Goal: Task Accomplishment & Management: Manage account settings

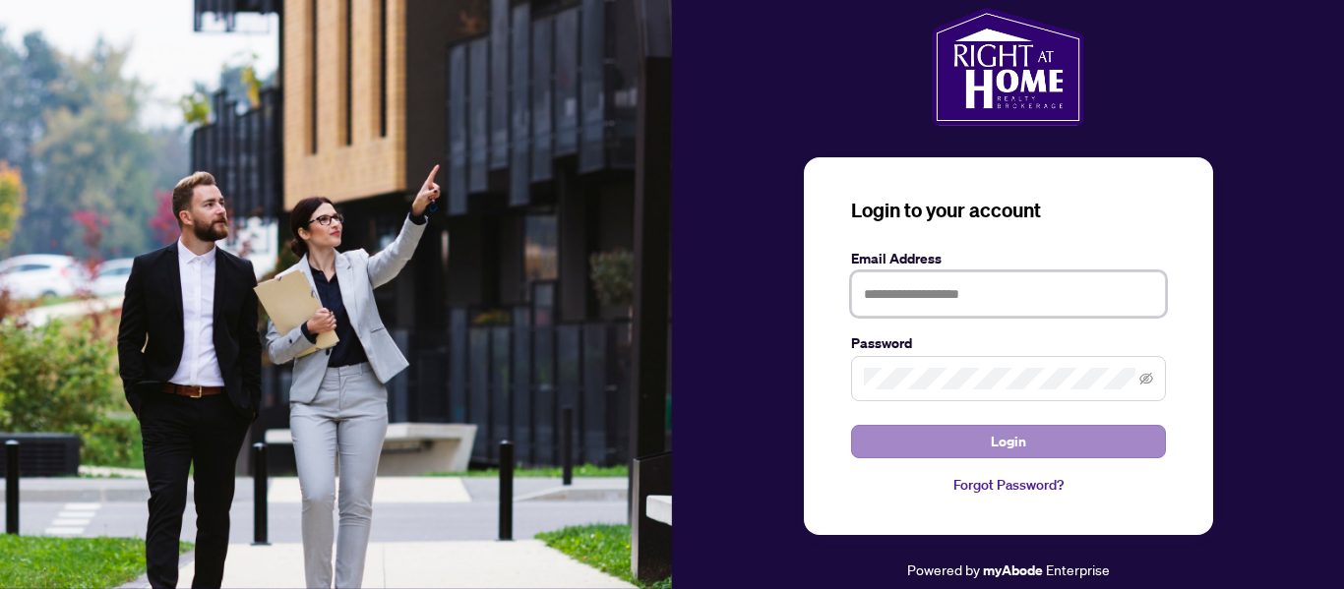
type input "**********"
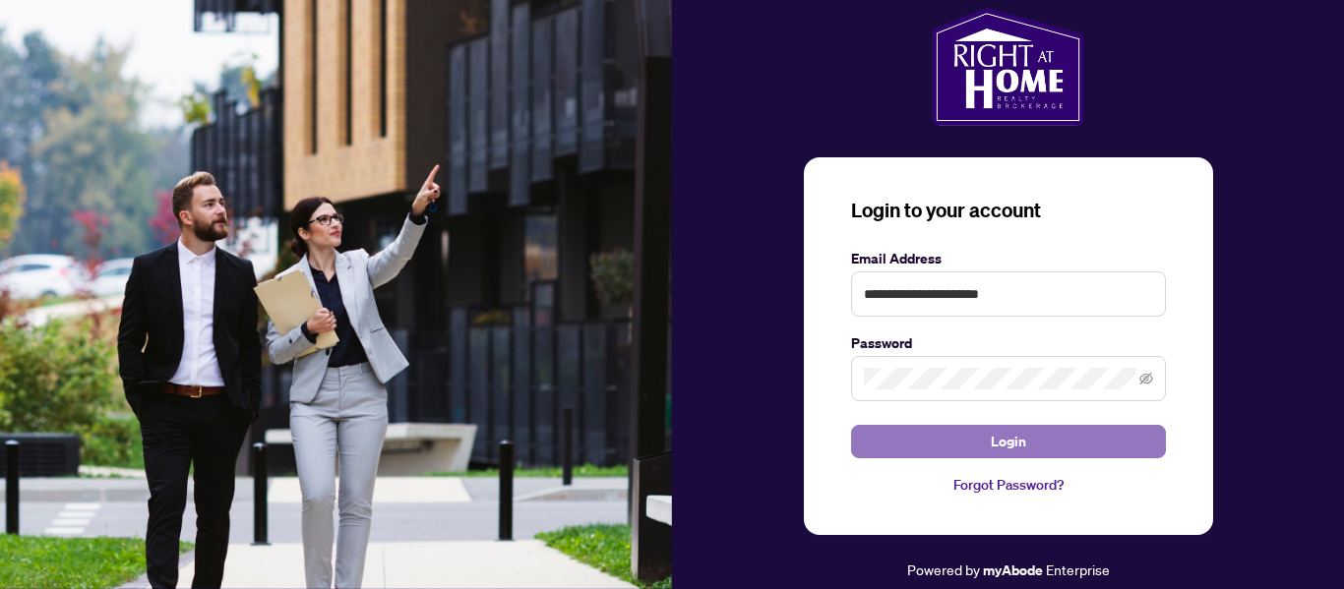
click at [1013, 444] on span "Login" at bounding box center [1007, 441] width 35 height 31
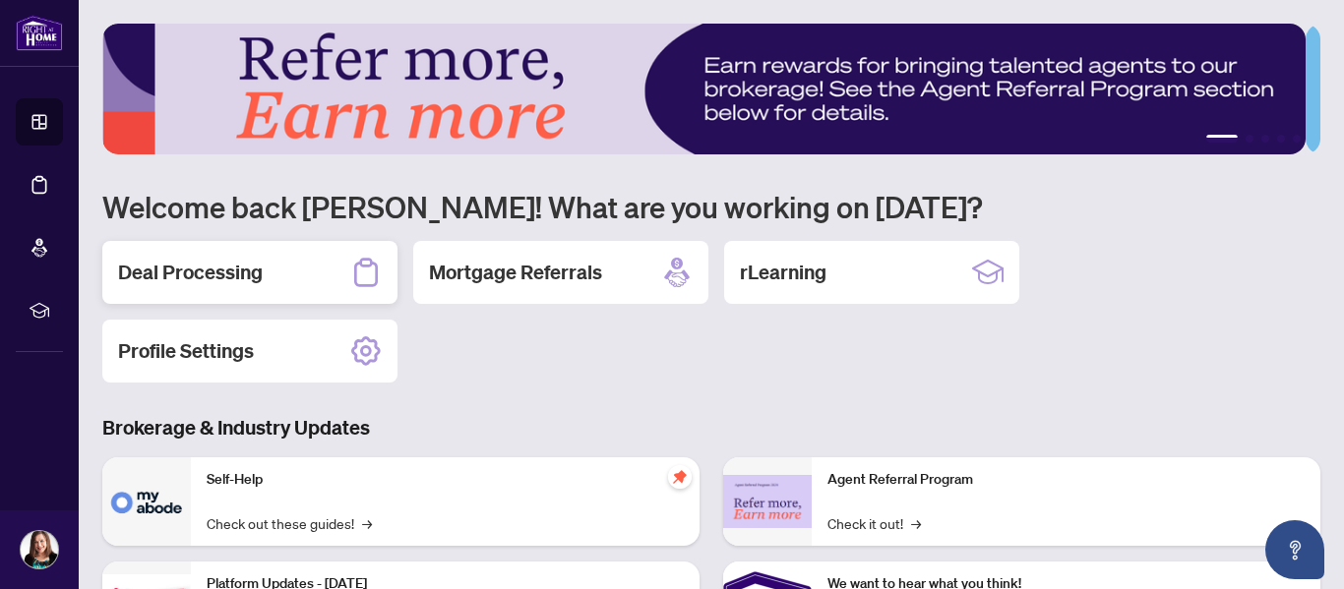
click at [245, 273] on h2 "Deal Processing" at bounding box center [190, 273] width 145 height 28
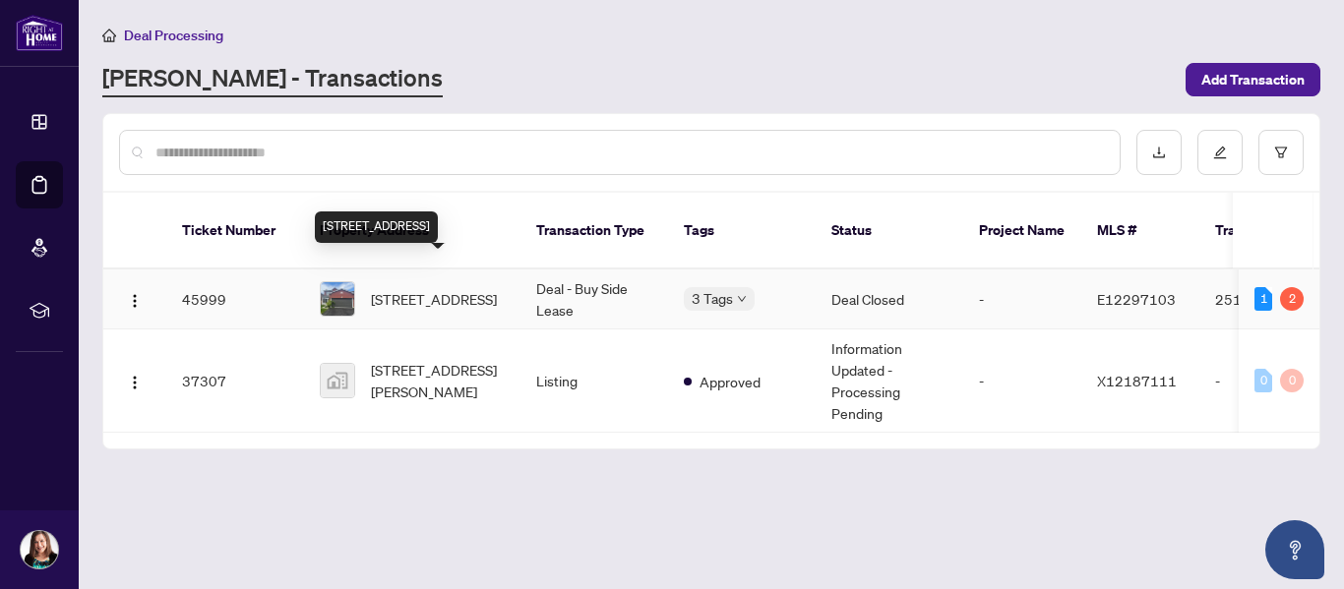
click at [411, 288] on span "[STREET_ADDRESS]" at bounding box center [434, 299] width 126 height 22
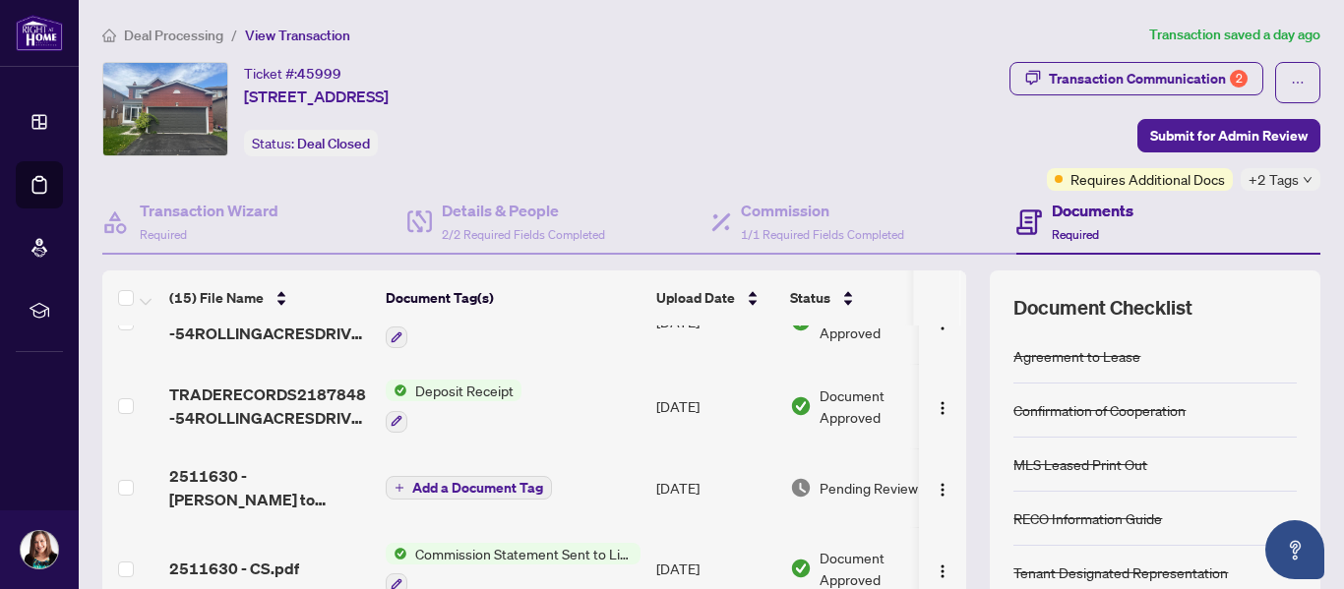
scroll to position [393, 0]
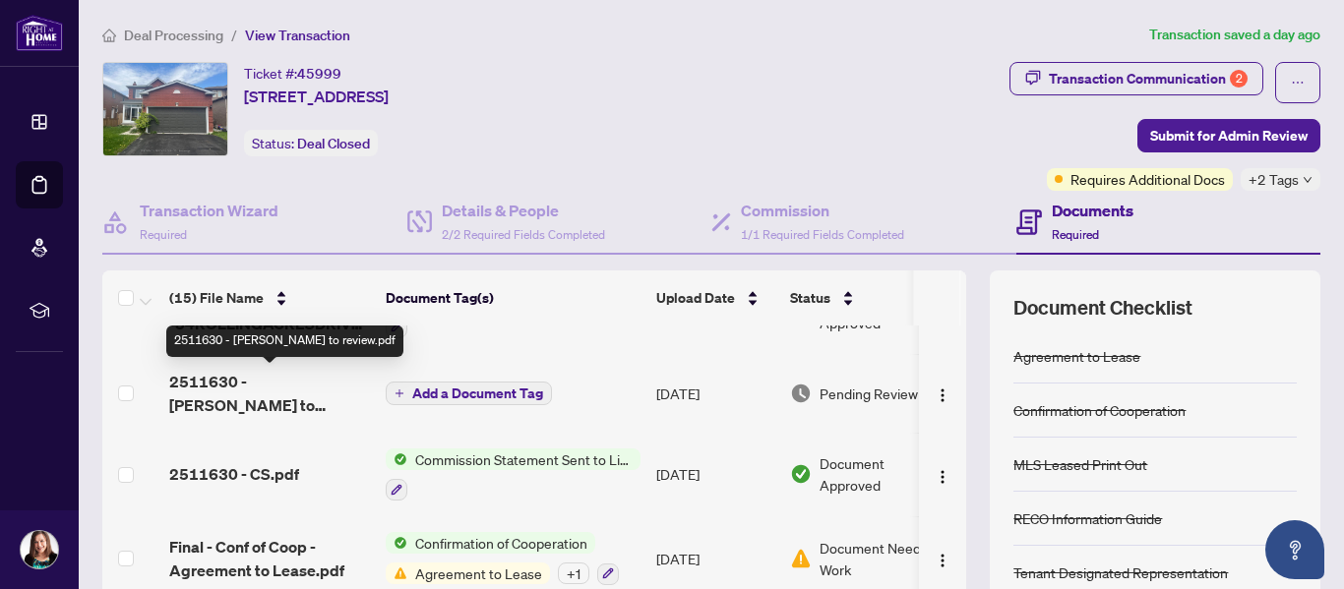
click at [302, 389] on span "2511630 - [PERSON_NAME] to review.pdf" at bounding box center [269, 393] width 201 height 47
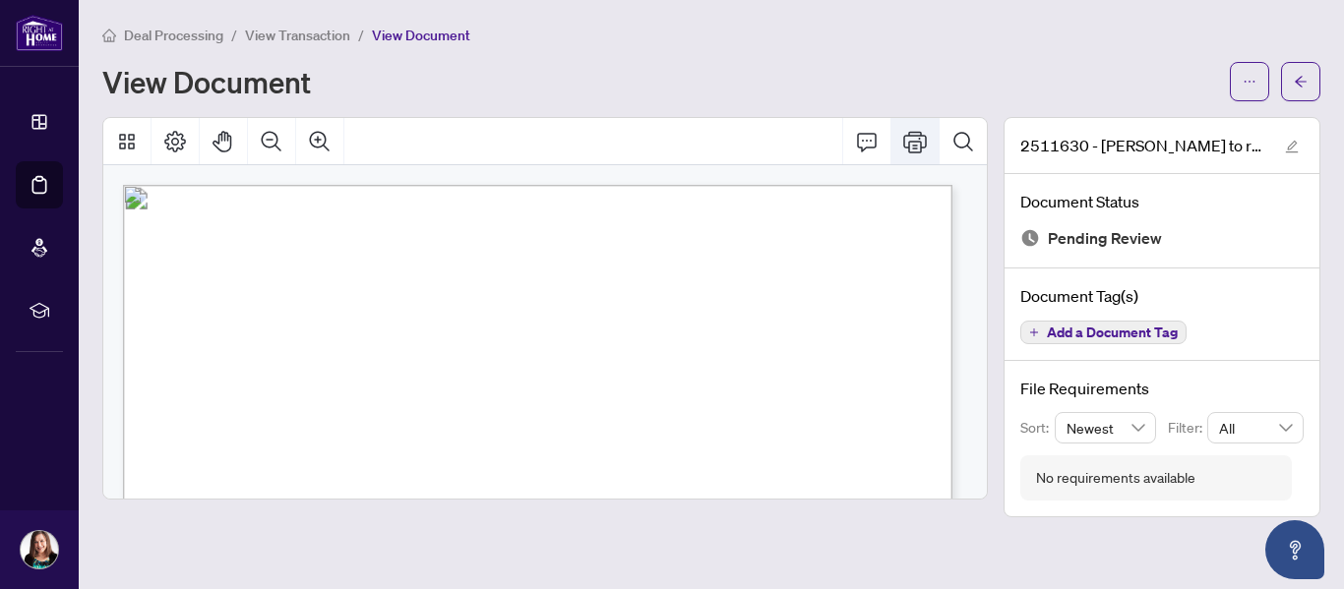
click at [919, 148] on icon "Print" at bounding box center [915, 142] width 24 height 24
click at [1296, 89] on span "button" at bounding box center [1300, 81] width 14 height 31
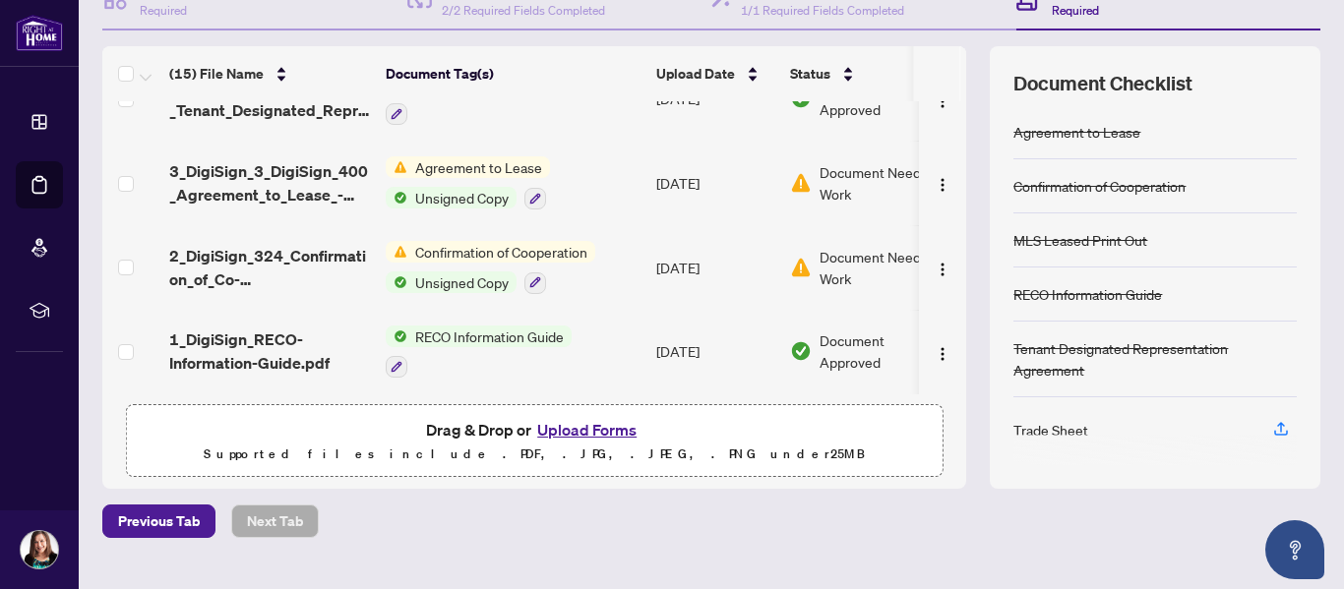
scroll to position [265, 0]
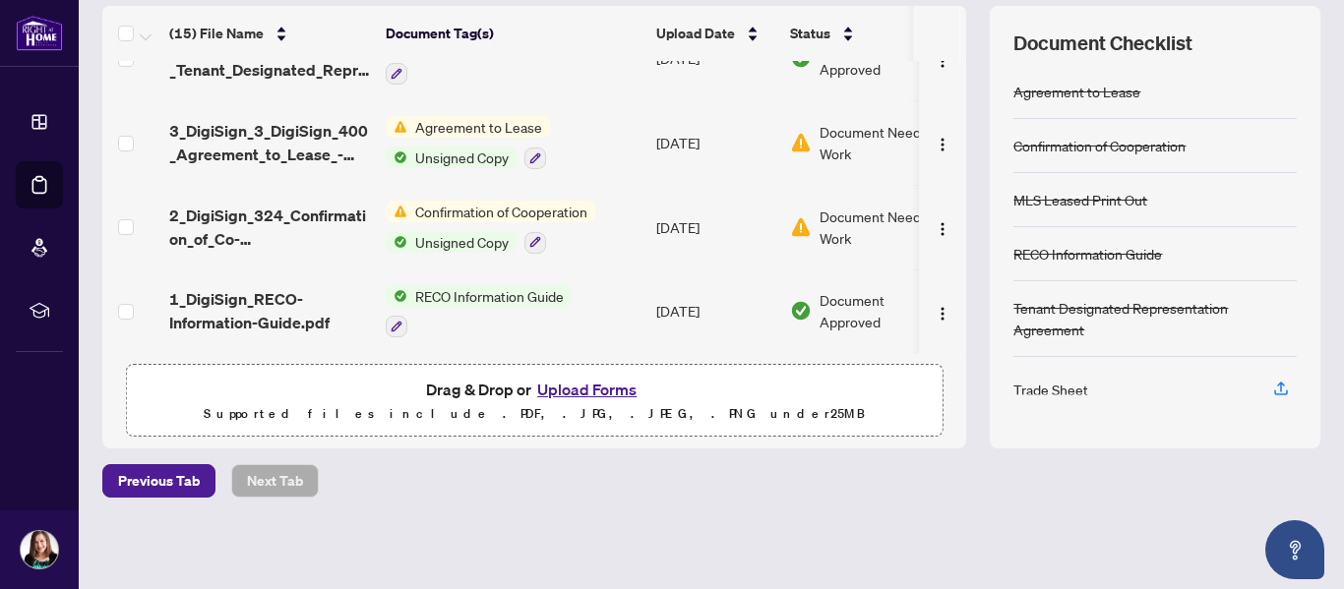
click at [593, 382] on button "Upload Forms" at bounding box center [586, 390] width 111 height 26
click at [594, 385] on button "Upload Forms" at bounding box center [586, 390] width 111 height 26
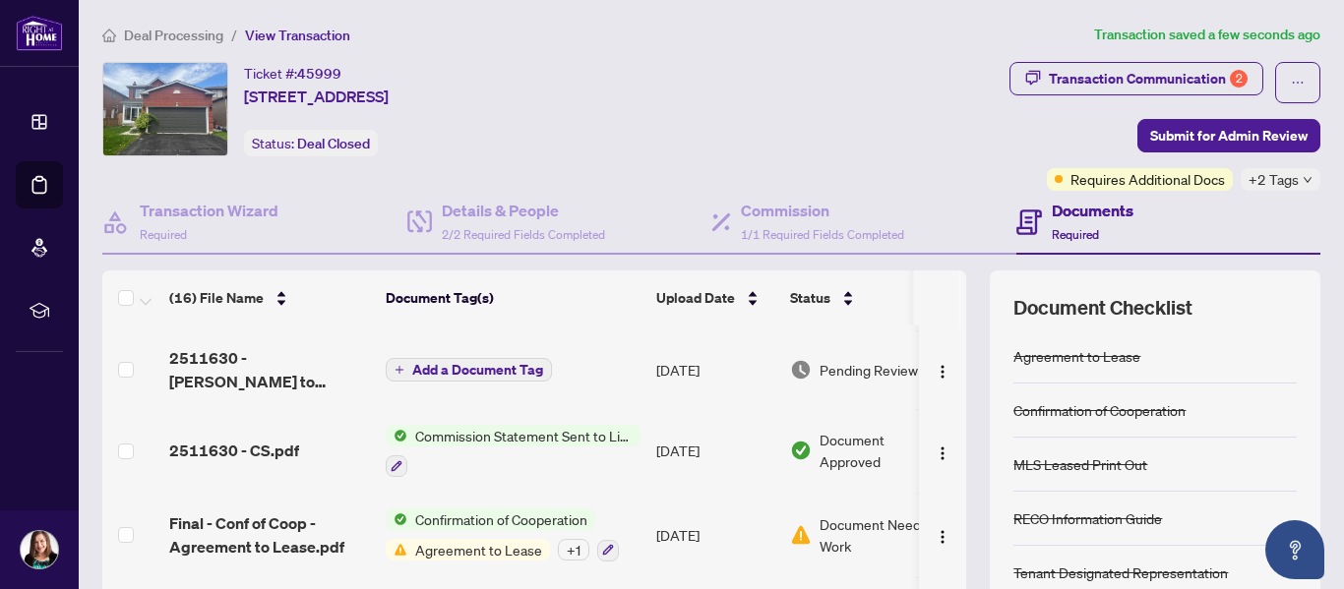
scroll to position [0, 0]
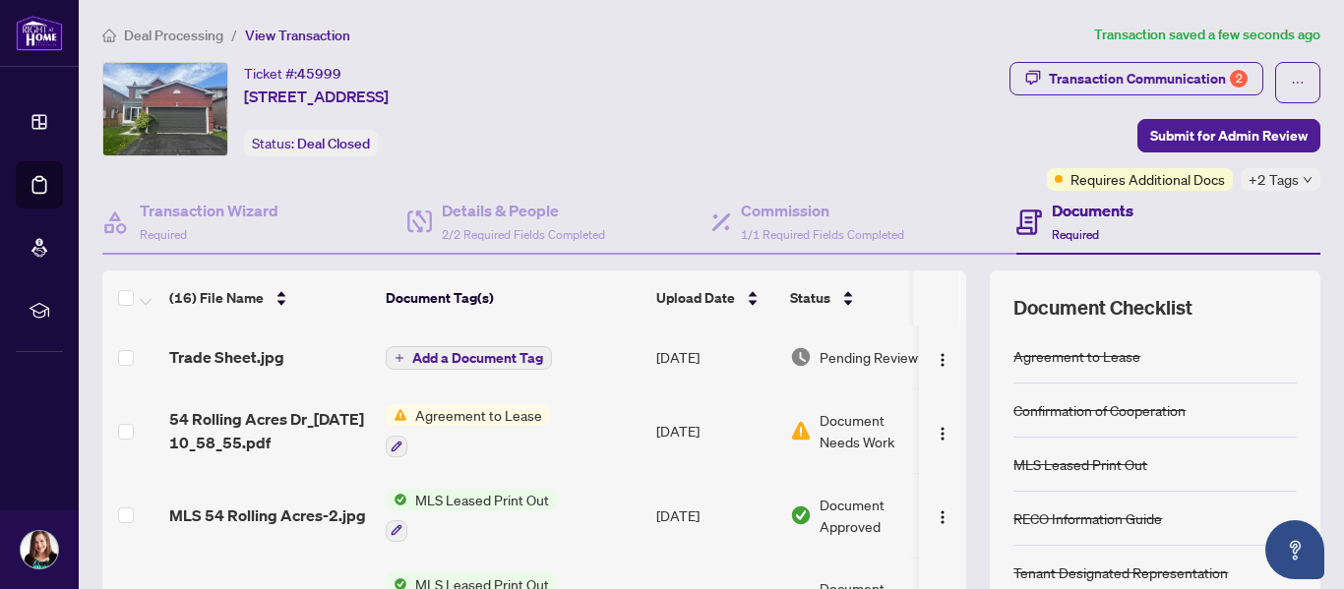
click at [504, 356] on span "Add a Document Tag" at bounding box center [477, 358] width 131 height 14
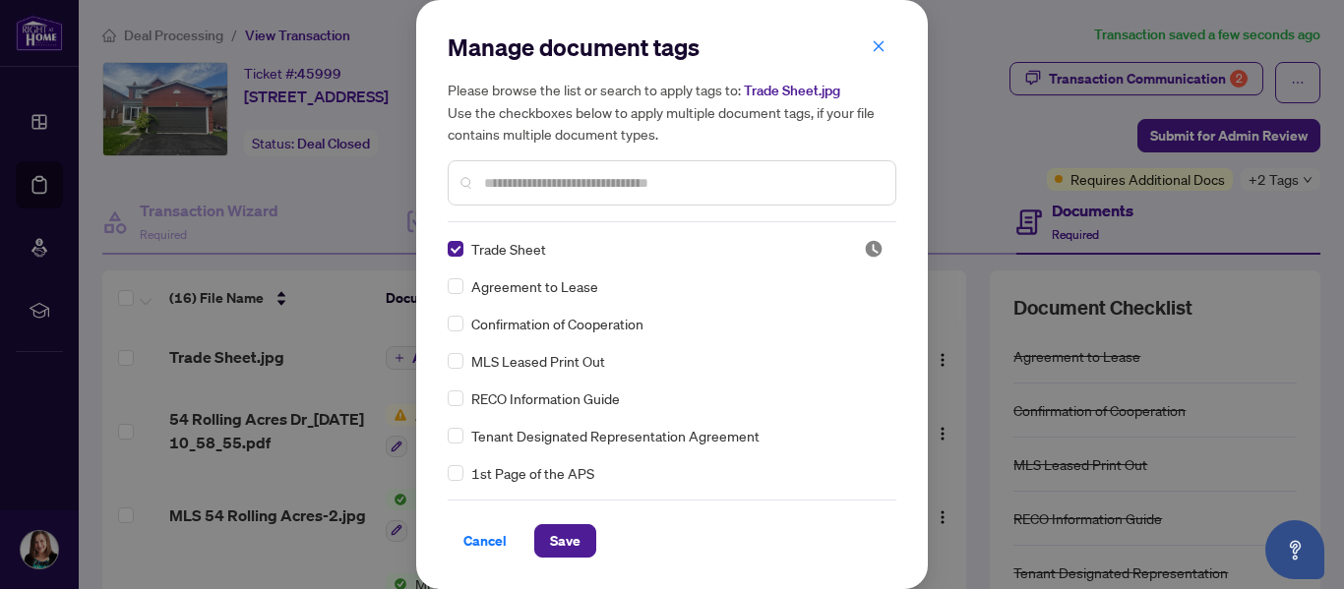
drag, startPoint x: 571, startPoint y: 539, endPoint x: 540, endPoint y: 457, distance: 87.5
click at [571, 537] on span "Save" at bounding box center [565, 540] width 30 height 31
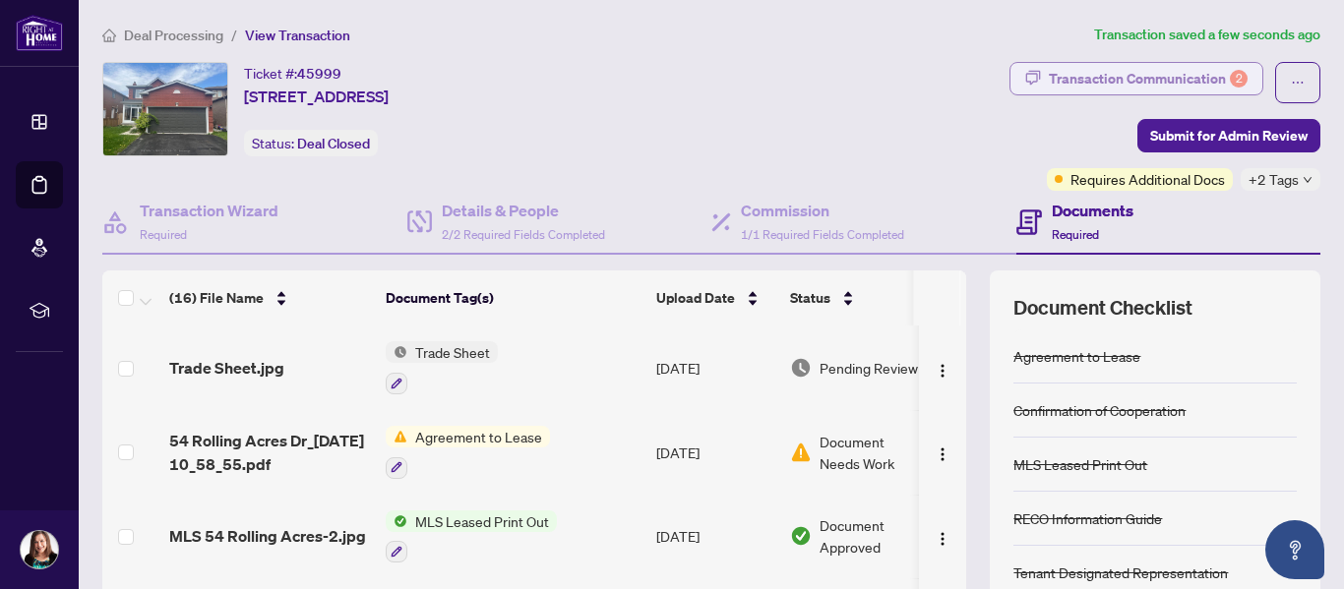
click at [1152, 83] on div "Transaction Communication 2" at bounding box center [1147, 78] width 199 height 31
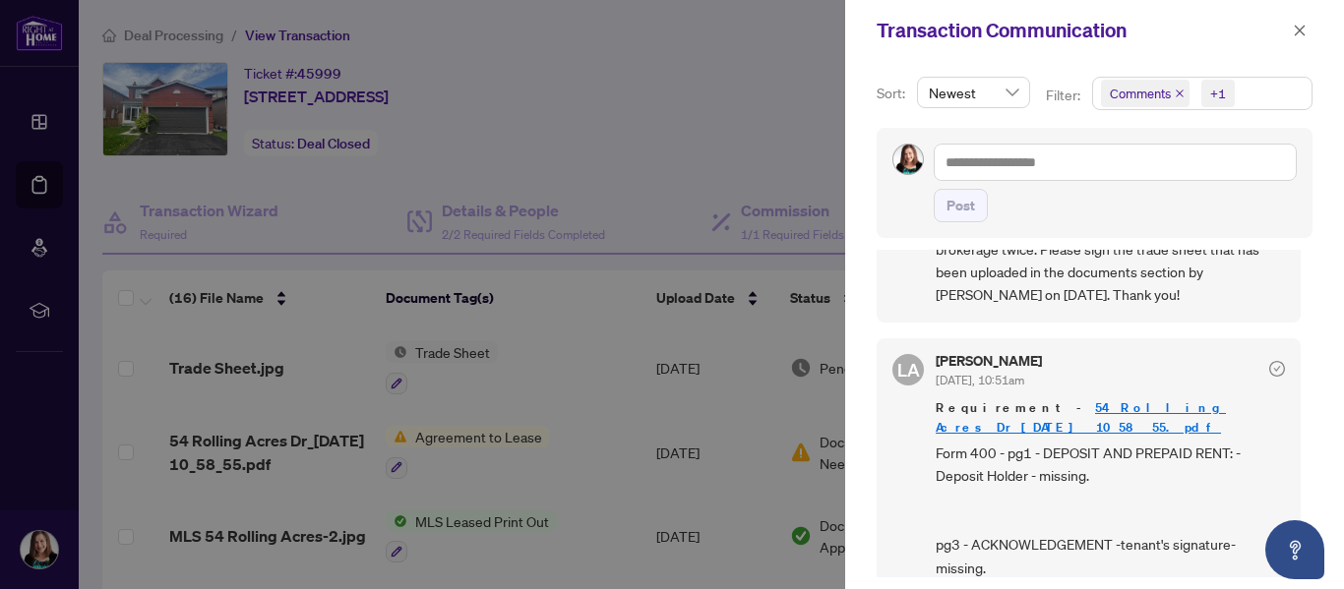
scroll to position [197, 0]
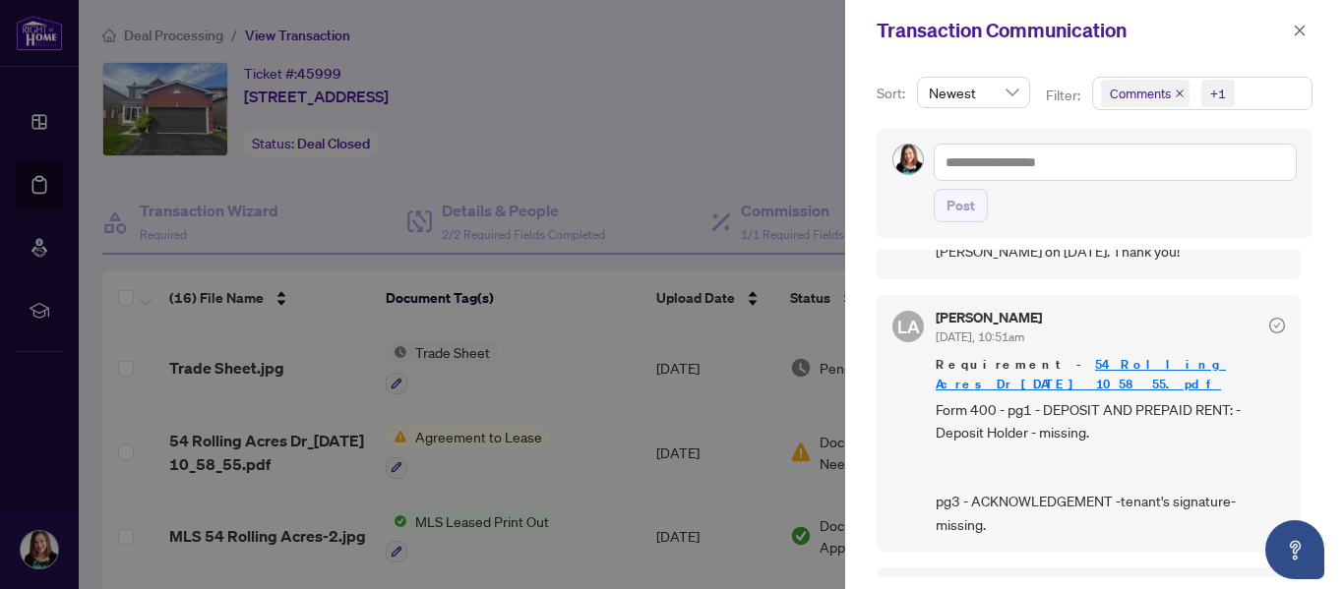
click at [781, 123] on div at bounding box center [672, 294] width 1344 height 589
click at [1118, 367] on link "54 Rolling Acres Dr_[DATE] 10_58_55.pdf" at bounding box center [1080, 374] width 290 height 36
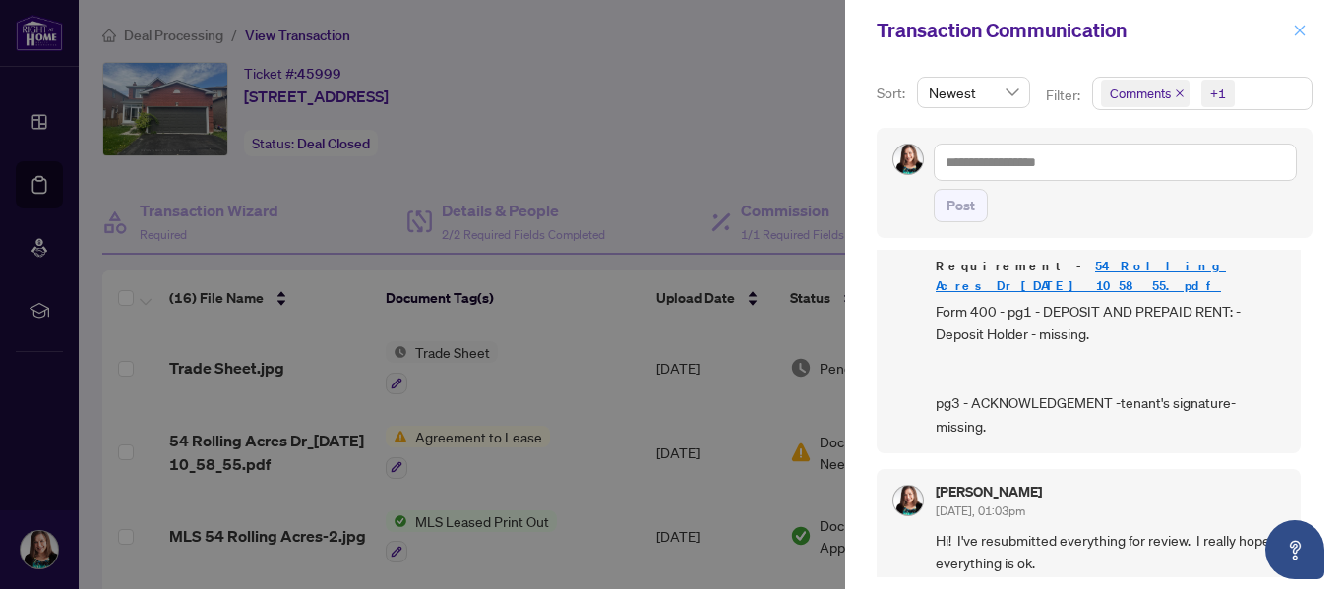
click at [1291, 27] on button "button" at bounding box center [1300, 31] width 26 height 24
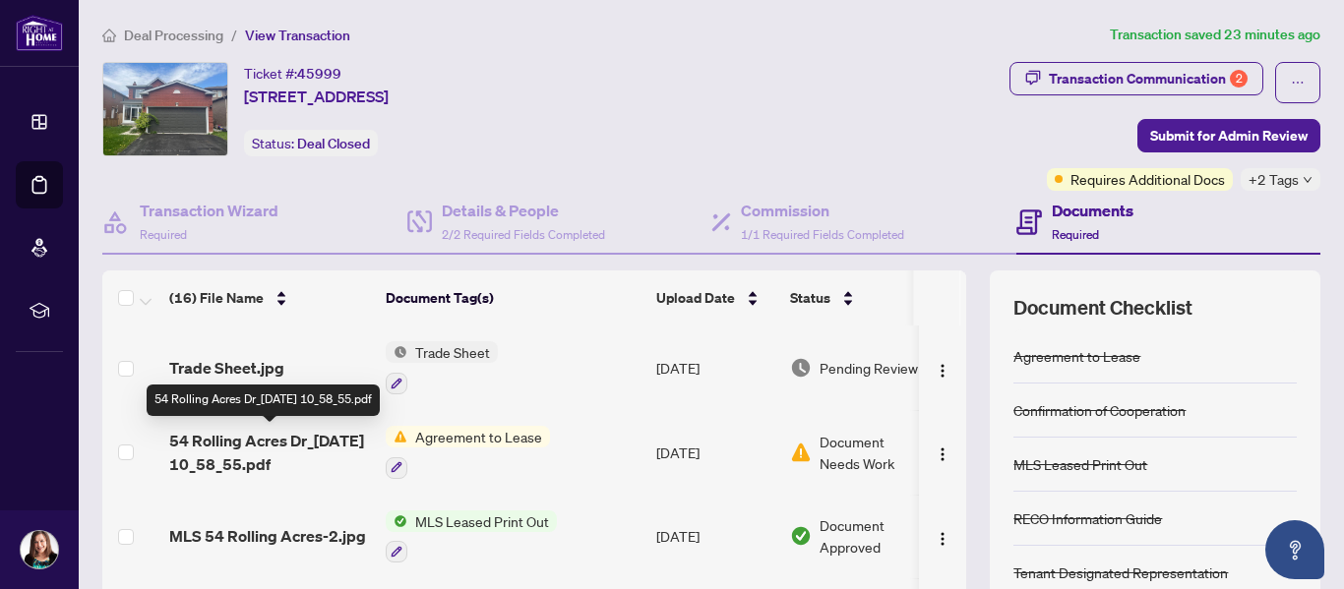
click at [272, 446] on span "54 Rolling Acres Dr_[DATE] 10_58_55.pdf" at bounding box center [269, 452] width 201 height 47
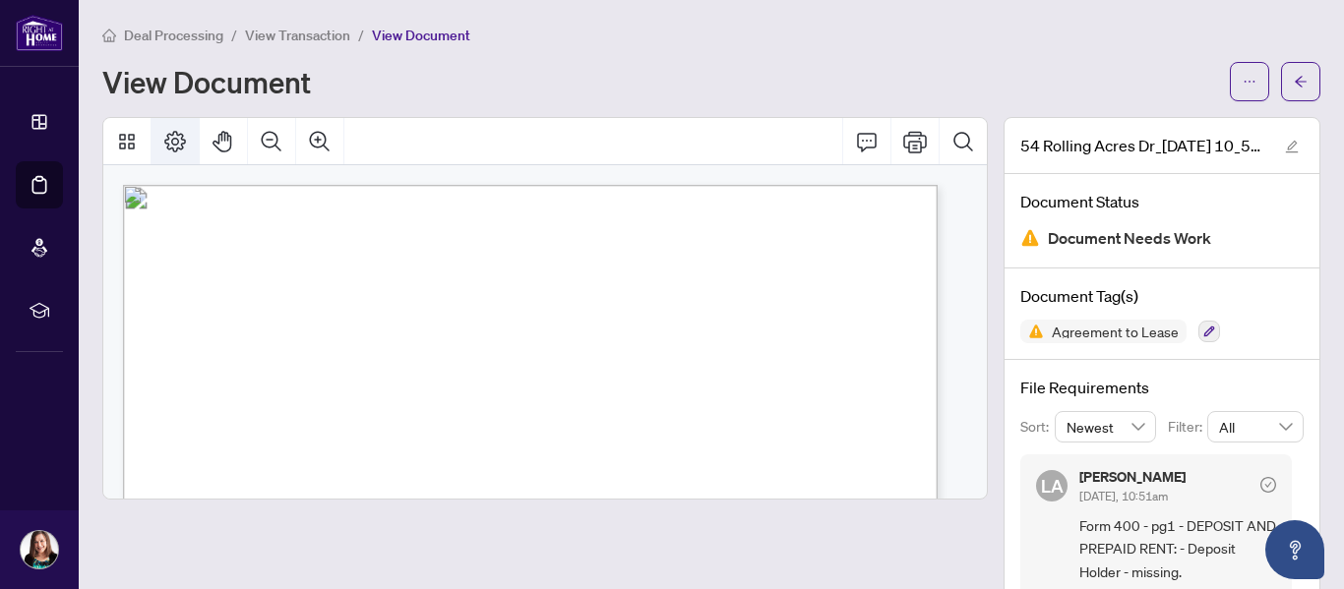
click at [167, 141] on icon "Page Layout" at bounding box center [175, 142] width 24 height 24
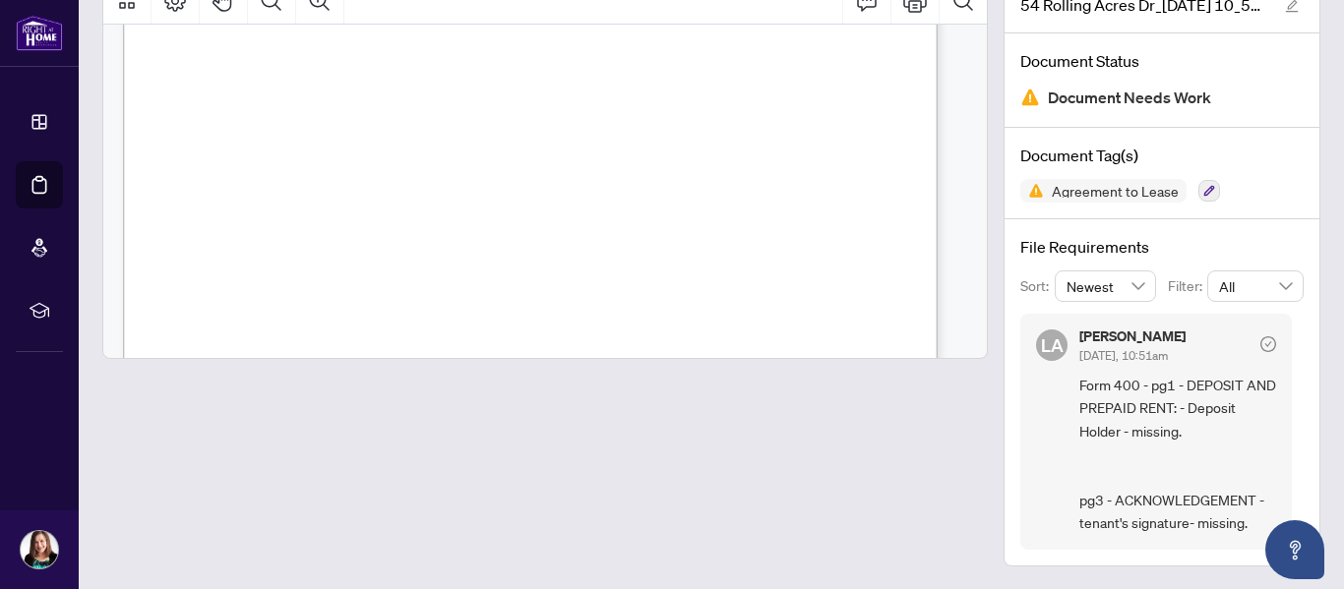
scroll to position [2459, 0]
